Goal: Information Seeking & Learning: Learn about a topic

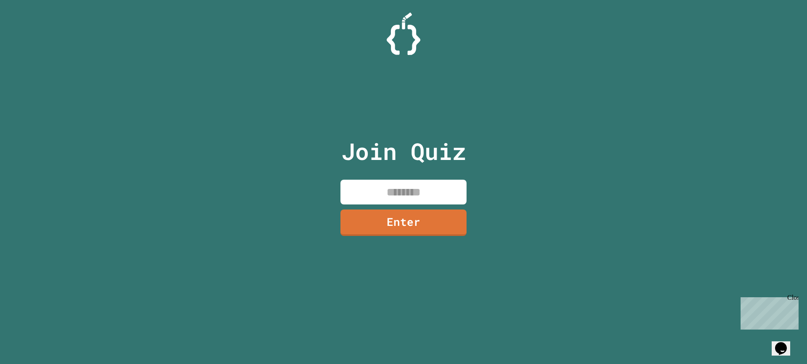
click at [439, 195] on input at bounding box center [403, 192] width 126 height 25
type input "********"
click at [451, 225] on link "Enter" at bounding box center [403, 222] width 114 height 28
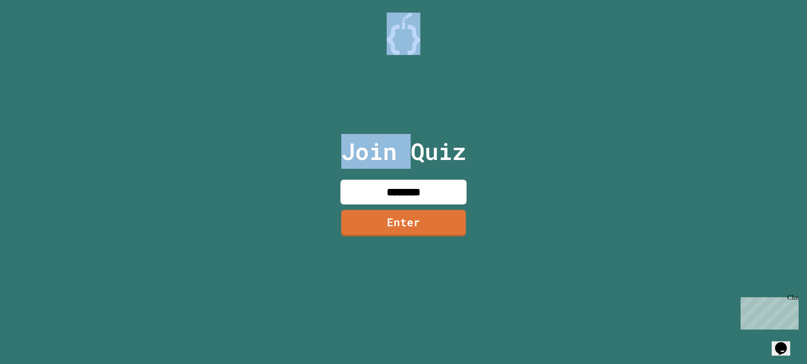
click at [404, 21] on div at bounding box center [404, 21] width 0 height 0
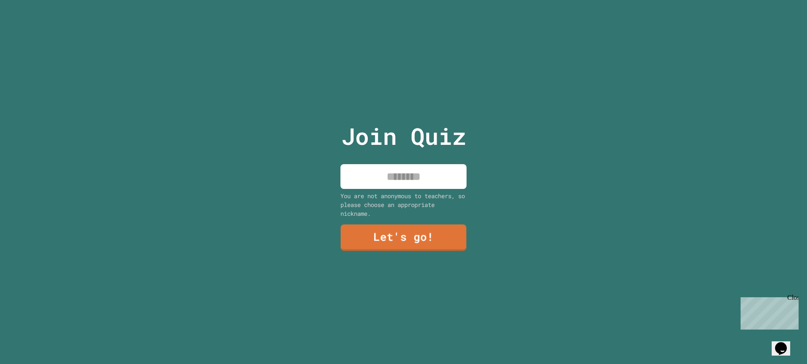
click at [408, 176] on input at bounding box center [403, 176] width 126 height 25
type input "*****"
click at [398, 244] on link "Let's go!" at bounding box center [403, 238] width 124 height 28
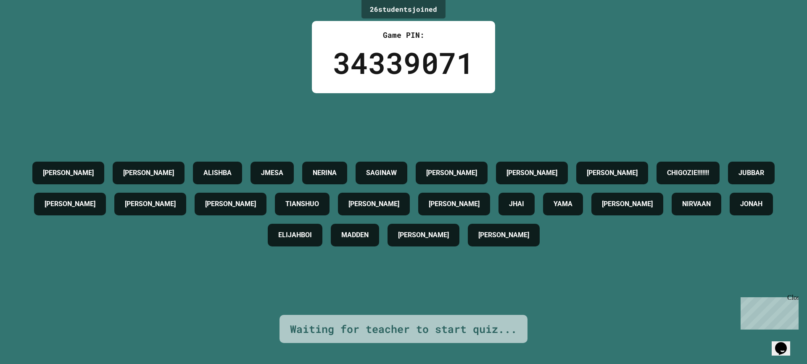
click at [317, 112] on div "[PERSON_NAME] AIDEN [PERSON_NAME] JMESA NERINA SAGINAW [PERSON_NAME] [PERSON_NA…" at bounding box center [403, 204] width 765 height 222
click at [318, 112] on div "[PERSON_NAME] AIDEN [PERSON_NAME] JMESA NERINA SAGINAW [PERSON_NAME] [PERSON_NA…" at bounding box center [403, 204] width 765 height 222
click at [319, 111] on div "[PERSON_NAME] AIDEN [PERSON_NAME] JMESA NERINA SAGINAW [PERSON_NAME] [PERSON_NA…" at bounding box center [403, 204] width 765 height 222
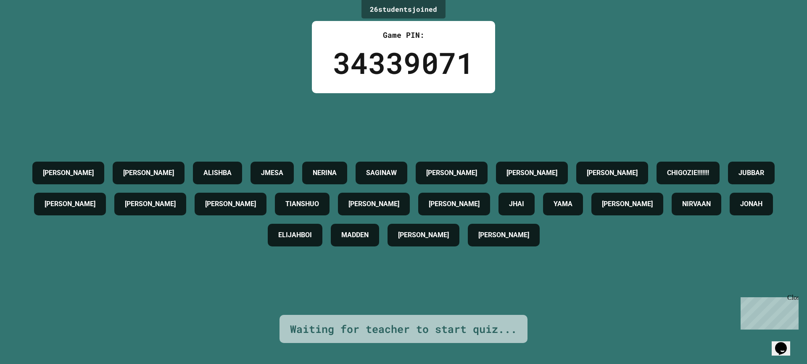
click at [319, 111] on div "[PERSON_NAME] AIDEN [PERSON_NAME] JMESA NERINA SAGINAW [PERSON_NAME] [PERSON_NA…" at bounding box center [403, 204] width 765 height 222
drag, startPoint x: 319, startPoint y: 111, endPoint x: 323, endPoint y: 120, distance: 10.0
click at [323, 120] on div "[PERSON_NAME] AIDEN [PERSON_NAME] JMESA NERINA SAGINAW [PERSON_NAME] [PERSON_NA…" at bounding box center [403, 204] width 765 height 222
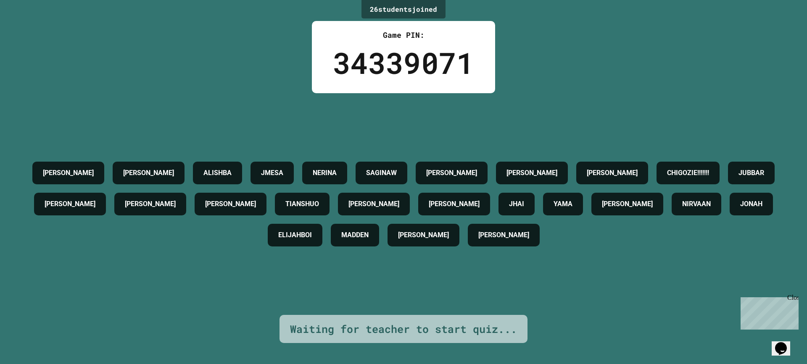
click at [323, 118] on div "[PERSON_NAME] AIDEN [PERSON_NAME] JMESA NERINA SAGINAW [PERSON_NAME] [PERSON_NA…" at bounding box center [403, 204] width 765 height 222
click at [327, 119] on div "[PERSON_NAME] AIDEN [PERSON_NAME] JMESA NERINA SAGINAW [PERSON_NAME] [PERSON_NA…" at bounding box center [403, 204] width 765 height 222
click at [346, 94] on div "[PERSON_NAME] AIDEN [PERSON_NAME] JMESA NERINA SAGINAW [PERSON_NAME] [PERSON_NA…" at bounding box center [403, 204] width 765 height 222
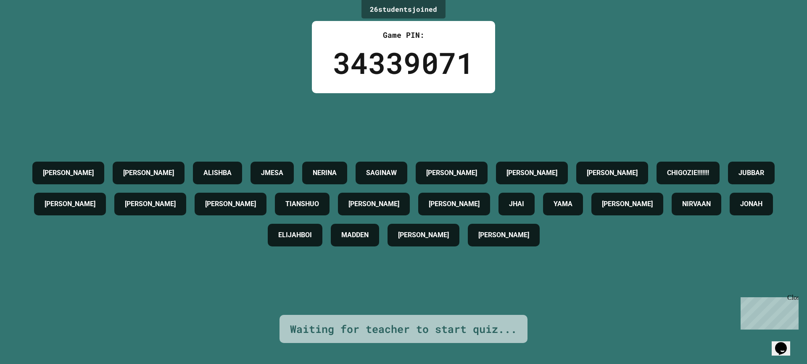
click at [346, 94] on div "[PERSON_NAME] AIDEN [PERSON_NAME] JMESA NERINA SAGINAW [PERSON_NAME] [PERSON_NA…" at bounding box center [403, 204] width 765 height 222
click at [347, 95] on div "[PERSON_NAME] AIDEN [PERSON_NAME] JMESA NERINA SAGINAW [PERSON_NAME] [PERSON_NA…" at bounding box center [403, 204] width 765 height 222
click at [348, 95] on div "[PERSON_NAME] AIDEN [PERSON_NAME] JMESA NERINA SAGINAW [PERSON_NAME] [PERSON_NA…" at bounding box center [403, 204] width 765 height 222
click at [348, 96] on div "[PERSON_NAME] AIDEN [PERSON_NAME] JMESA NERINA SAGINAW [PERSON_NAME] [PERSON_NA…" at bounding box center [403, 204] width 765 height 222
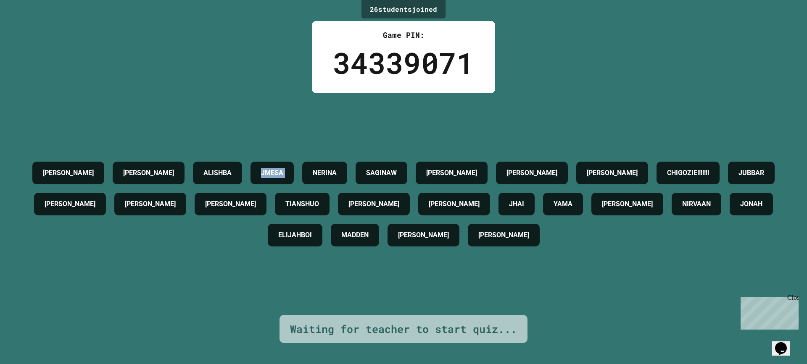
click at [349, 98] on div "[PERSON_NAME] AIDEN [PERSON_NAME] JMESA NERINA SAGINAW [PERSON_NAME] [PERSON_NA…" at bounding box center [403, 204] width 765 height 222
drag, startPoint x: 349, startPoint y: 98, endPoint x: 346, endPoint y: 84, distance: 15.2
click at [350, 99] on div "[PERSON_NAME] AIDEN [PERSON_NAME] JMESA NERINA SAGINAW [PERSON_NAME] [PERSON_NA…" at bounding box center [403, 204] width 765 height 222
drag, startPoint x: 339, startPoint y: 63, endPoint x: 332, endPoint y: 58, distance: 8.1
click at [338, 63] on div "34339071" at bounding box center [403, 63] width 141 height 44
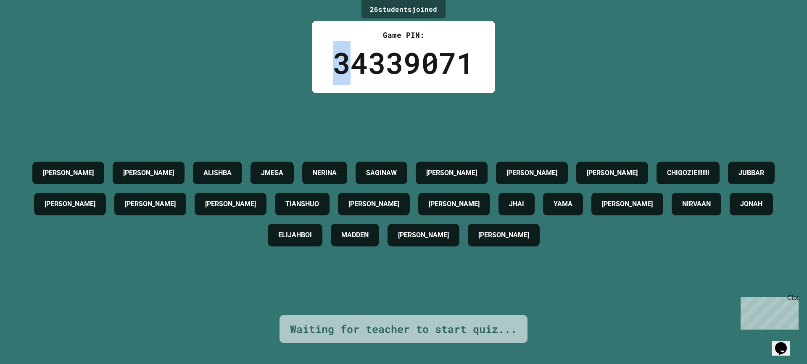
click at [333, 55] on div "34339071" at bounding box center [403, 63] width 141 height 44
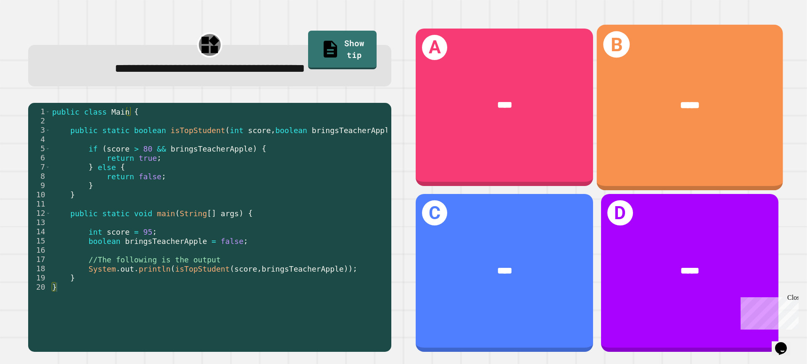
click at [641, 120] on div "*****" at bounding box center [690, 105] width 186 height 55
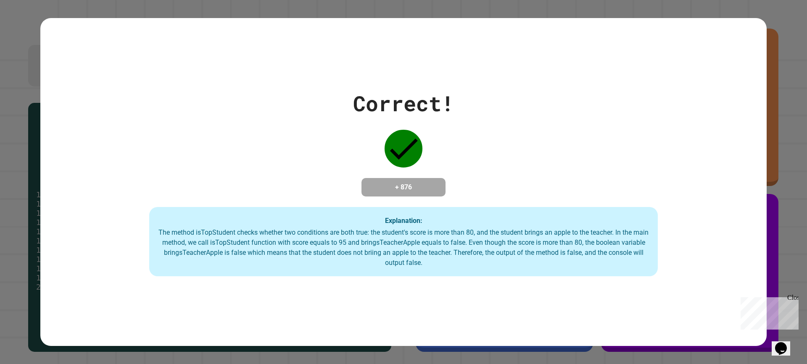
click at [539, 146] on div "Correct! + 876 Explanation: The method isTopStudent checks whether two conditio…" at bounding box center [403, 182] width 726 height 189
click at [538, 146] on div "Correct! + 876 Explanation: The method isTopStudent checks whether two conditio…" at bounding box center [403, 182] width 726 height 189
drag, startPoint x: 538, startPoint y: 146, endPoint x: 537, endPoint y: 152, distance: 6.0
click at [537, 152] on div "Correct! + 876 Explanation: The method isTopStudent checks whether two conditio…" at bounding box center [403, 182] width 726 height 189
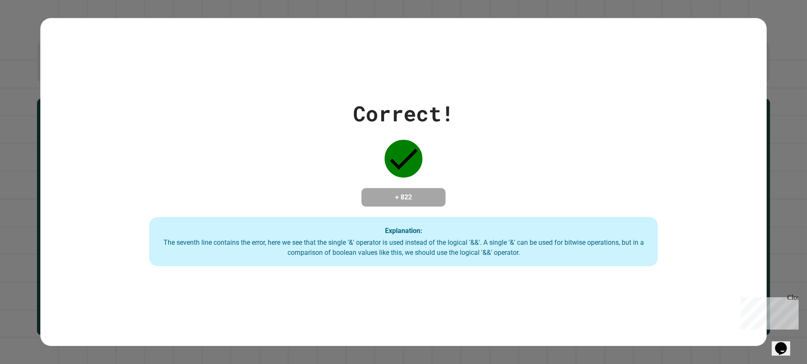
drag, startPoint x: 330, startPoint y: 200, endPoint x: 338, endPoint y: 199, distance: 8.6
click at [330, 200] on div "Correct! + 822 Explanation: The seventh line contains the error, here we see th…" at bounding box center [403, 182] width 726 height 169
click at [338, 199] on div "Correct! + 822 Explanation: The seventh line contains the error, here we see th…" at bounding box center [403, 182] width 726 height 169
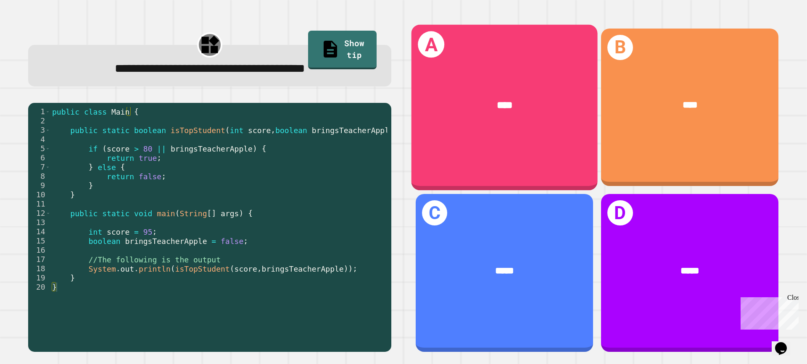
click at [467, 140] on div "A ****" at bounding box center [505, 107] width 186 height 166
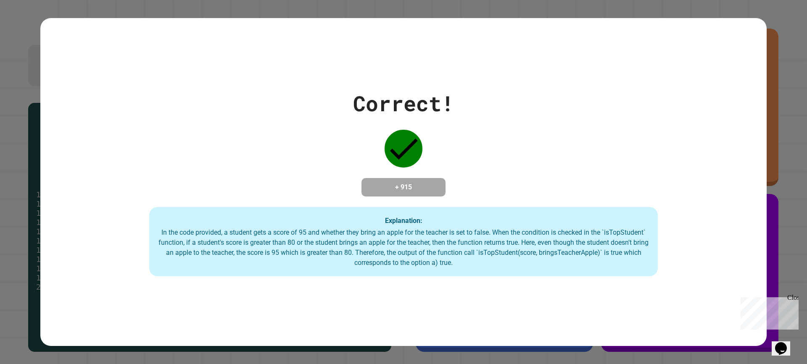
click at [467, 140] on div "Correct! + 915 Explanation: In the code provided, a student gets a score of 95 …" at bounding box center [403, 182] width 726 height 189
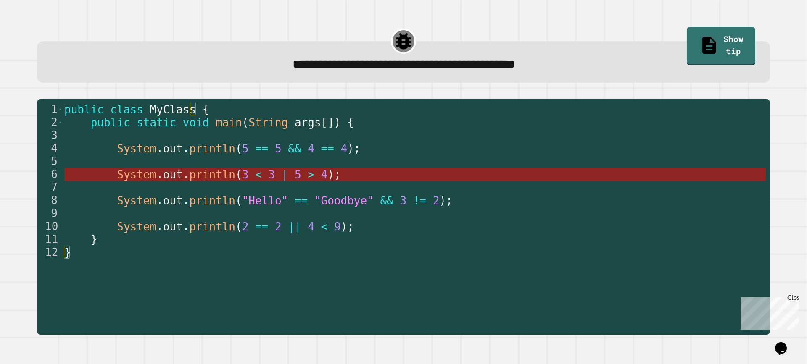
click at [308, 179] on span ">" at bounding box center [311, 175] width 7 height 13
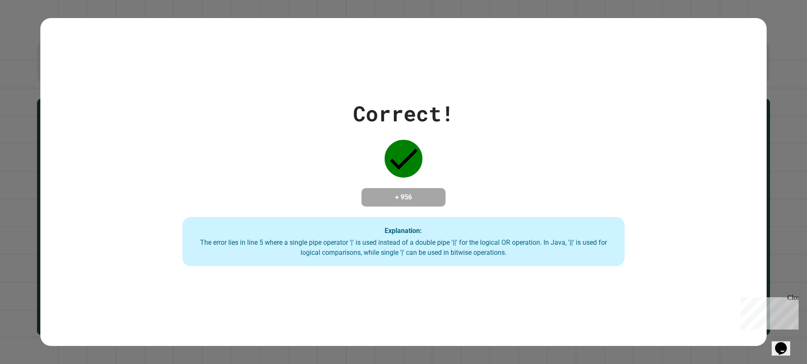
drag, startPoint x: 484, startPoint y: 118, endPoint x: 489, endPoint y: 123, distance: 7.4
click at [485, 119] on div "Correct! + 956 Explanation: The error lies in line 5 where a single pipe operat…" at bounding box center [403, 182] width 631 height 169
click at [488, 121] on div "Correct! + 956 Explanation: The error lies in line 5 where a single pipe operat…" at bounding box center [403, 182] width 631 height 169
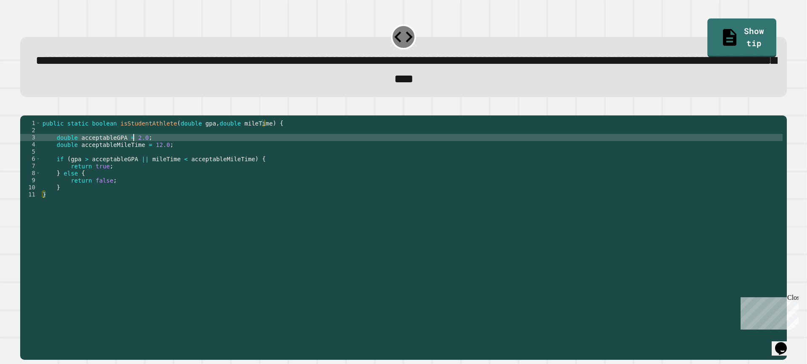
click at [132, 150] on div "public static boolean isStudentAthlete ( double gpa , double mileTime ) { doubl…" at bounding box center [412, 227] width 742 height 214
click at [152, 158] on div "public static boolean isStudentAthlete ( double gpa , double mileTime ) { doubl…" at bounding box center [412, 227] width 742 height 214
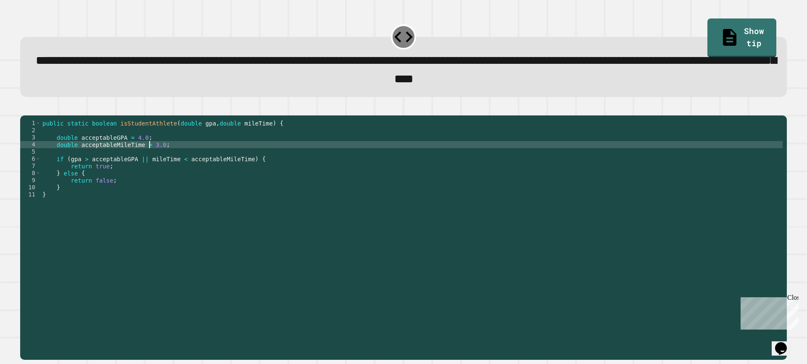
scroll to position [0, 8]
click at [24, 108] on icon "button" at bounding box center [24, 108] width 0 height 0
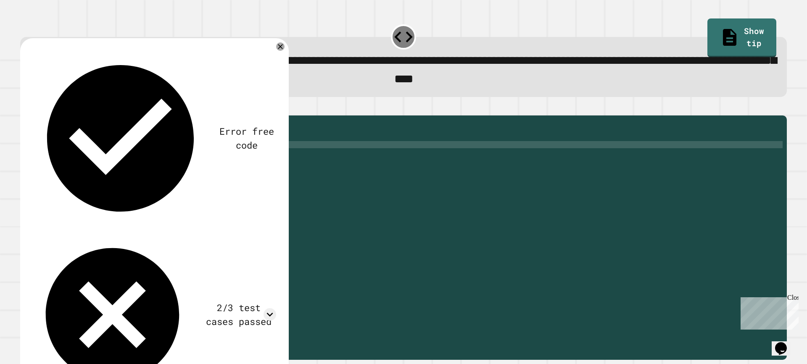
click at [281, 50] on icon at bounding box center [280, 46] width 8 height 8
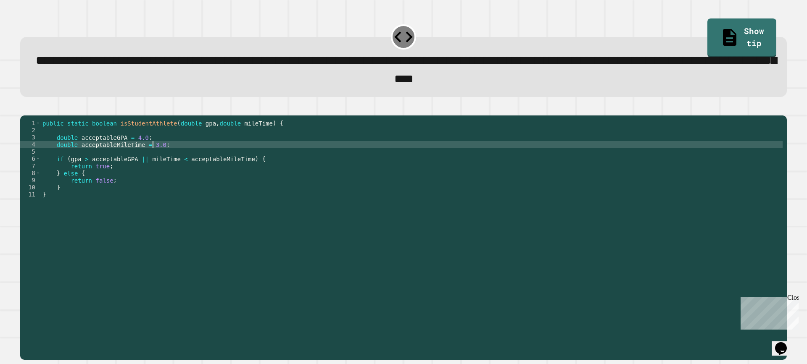
click at [153, 158] on div "public static boolean isStudentAthlete ( double gpa , double mileTime ) { doubl…" at bounding box center [412, 227] width 742 height 214
click at [148, 164] on div "public static boolean isStudentAthlete ( double gpa , double mileTime ) { doubl…" at bounding box center [412, 227] width 742 height 214
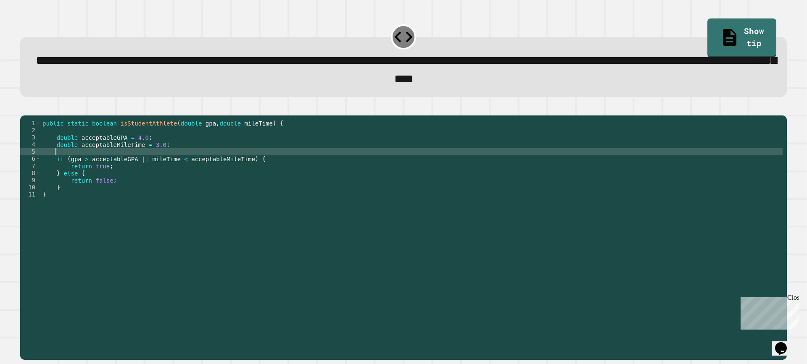
scroll to position [0, 0]
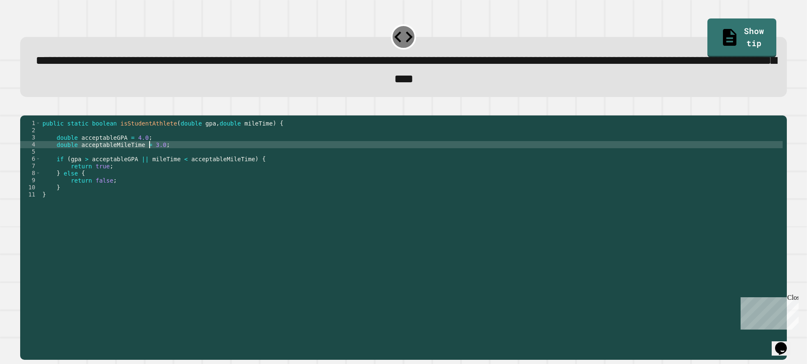
click at [148, 158] on div "public static boolean isStudentAthlete ( double gpa , double mileTime ) { doubl…" at bounding box center [412, 227] width 742 height 214
click at [24, 108] on icon "button" at bounding box center [24, 108] width 0 height 0
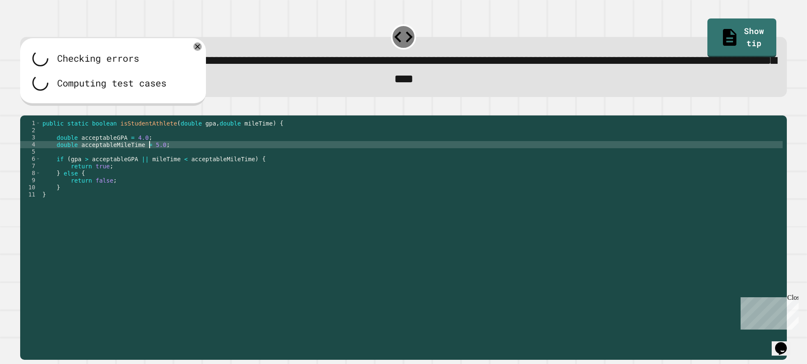
click at [149, 159] on div "public static boolean isStudentAthlete ( double gpa , double mileTime ) { doubl…" at bounding box center [412, 227] width 742 height 214
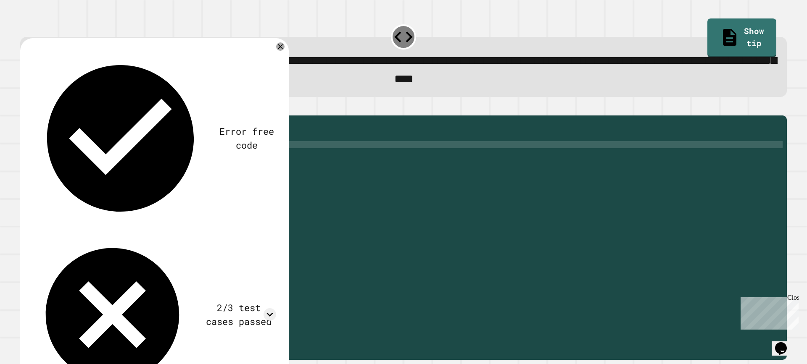
click at [24, 108] on button "button" at bounding box center [24, 108] width 0 height 0
click at [153, 158] on div "public static boolean isStudentAthlete ( double gpa , double mileTime ) { doubl…" at bounding box center [412, 227] width 742 height 214
click at [284, 54] on div "Error free code trueaaljcwvinrhwaclrnqw34rqwhx3xernqwr3ha3xrnhfalseaaljcwvinrhw…" at bounding box center [154, 224] width 269 height 372
click at [282, 52] on icon at bounding box center [280, 47] width 10 height 10
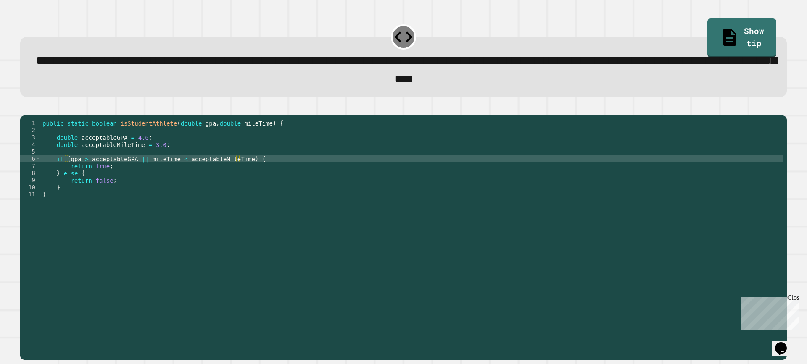
click at [67, 173] on div "public static boolean isStudentAthlete ( double gpa , double mileTime ) { doubl…" at bounding box center [412, 227] width 742 height 214
click at [137, 174] on div "public static boolean isStudentAthlete ( double gpa , double mileTime ) { doubl…" at bounding box center [412, 227] width 742 height 214
click at [138, 173] on div "public static boolean isStudentAthlete ( double gpa , double mileTime ) { doubl…" at bounding box center [412, 227] width 742 height 214
click at [24, 108] on button "button" at bounding box center [24, 108] width 0 height 0
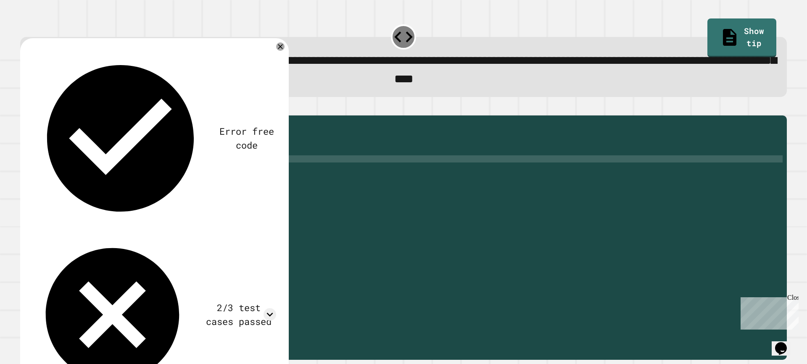
click at [150, 158] on div "public static boolean isStudentAthlete ( double gpa , double mileTime ) { doubl…" at bounding box center [412, 227] width 742 height 214
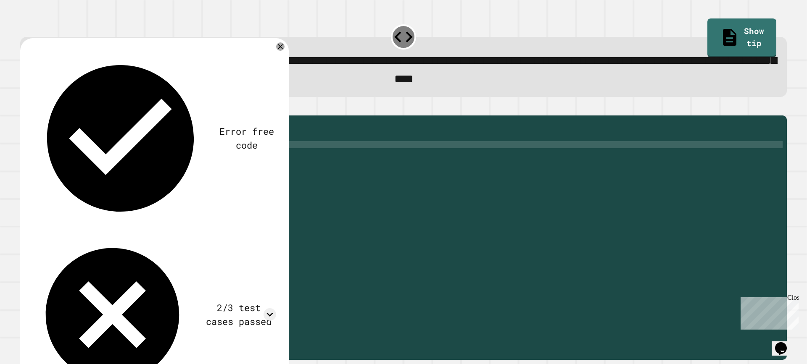
scroll to position [0, 8]
click at [24, 108] on button "button" at bounding box center [24, 108] width 0 height 0
click at [132, 151] on div "public static boolean isStudentAthlete ( double gpa , double mileTime ) { doubl…" at bounding box center [412, 227] width 742 height 214
type textarea "**********"
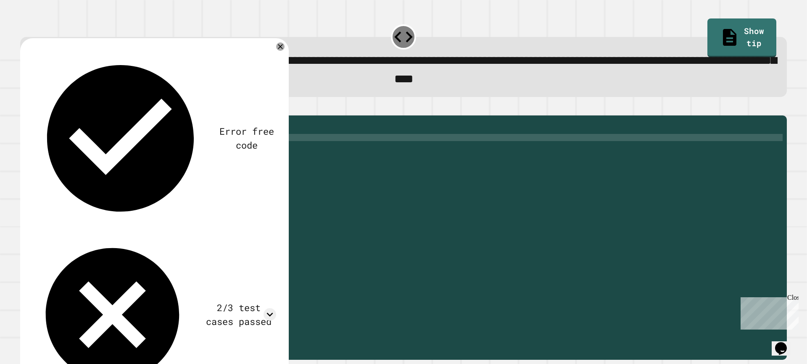
click at [24, 108] on icon "button" at bounding box center [24, 108] width 0 height 0
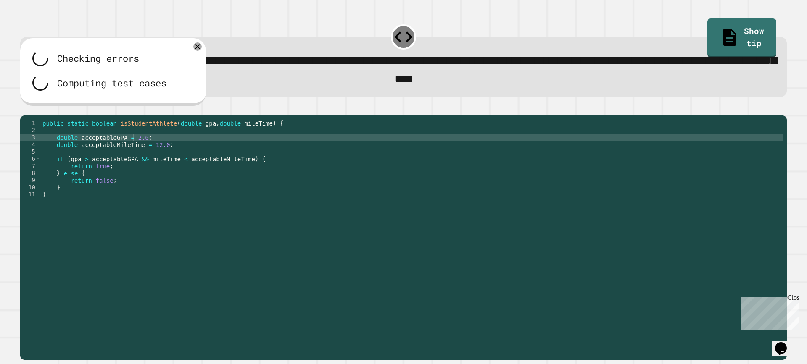
click at [32, 111] on div at bounding box center [403, 111] width 767 height 10
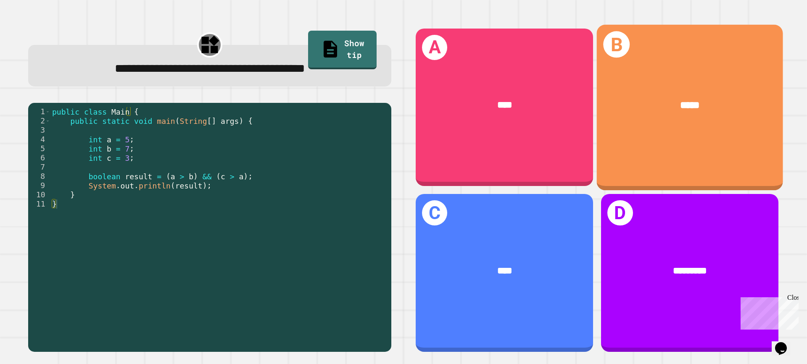
click at [651, 148] on div "B *****" at bounding box center [690, 107] width 186 height 166
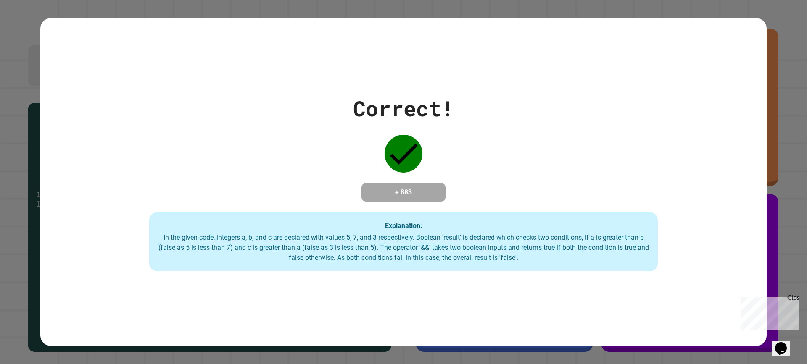
click at [503, 149] on div "Correct! + 883 Explanation: In the given code, integers a, b, and c are declare…" at bounding box center [403, 182] width 726 height 179
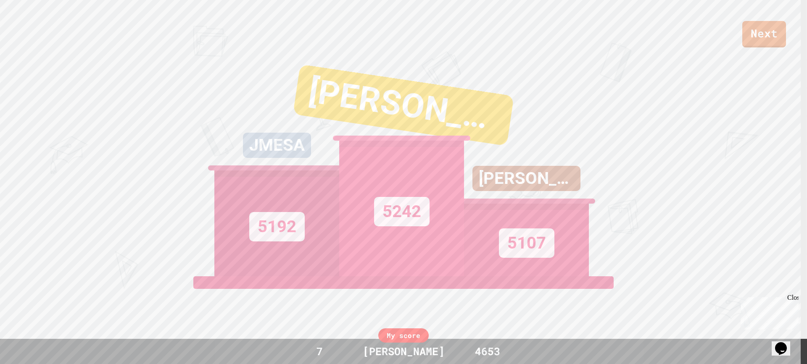
click at [396, 332] on div "My score" at bounding box center [403, 336] width 50 height 14
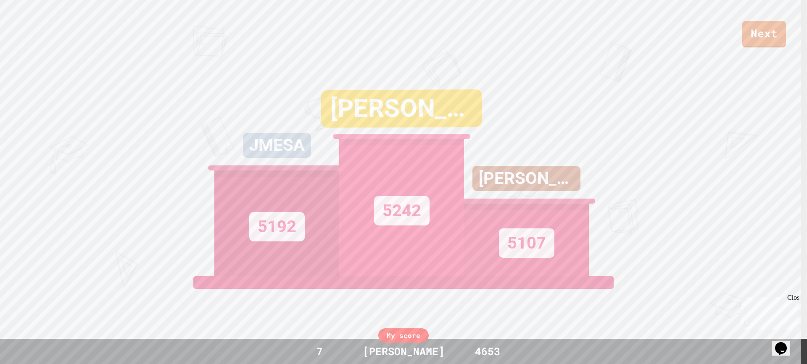
click at [399, 334] on div "My score" at bounding box center [403, 336] width 50 height 14
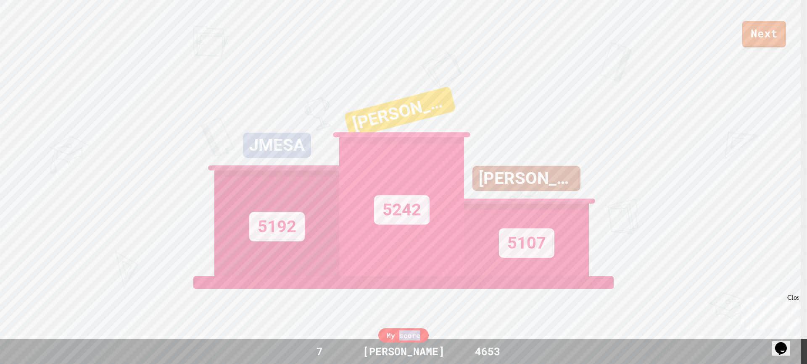
click at [399, 334] on div "My score" at bounding box center [403, 336] width 50 height 14
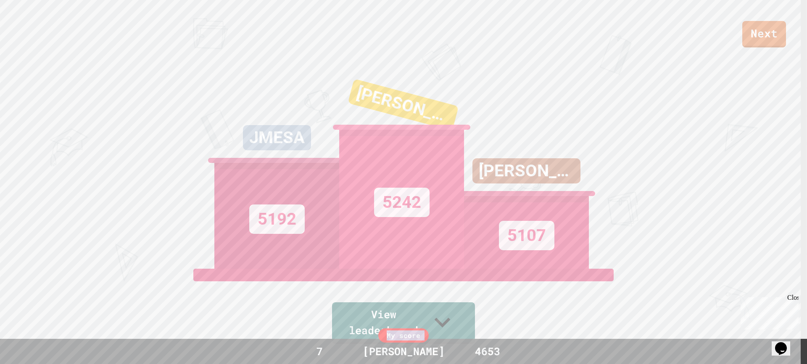
scroll to position [0, 0]
